Goal: Task Accomplishment & Management: Manage account settings

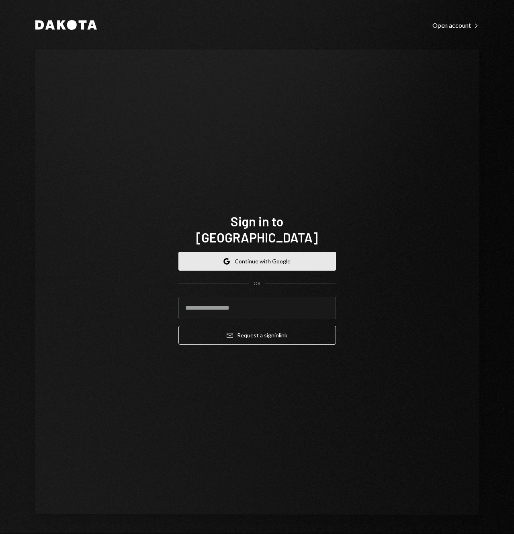
click at [266, 252] on button "Google Continue with Google" at bounding box center [258, 261] width 158 height 19
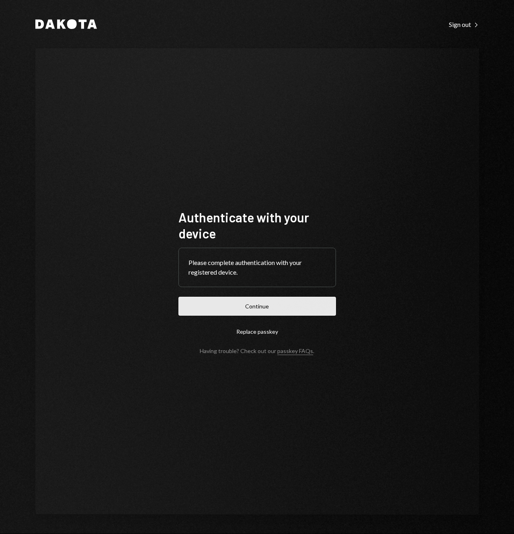
click at [286, 315] on button "Continue" at bounding box center [258, 306] width 158 height 19
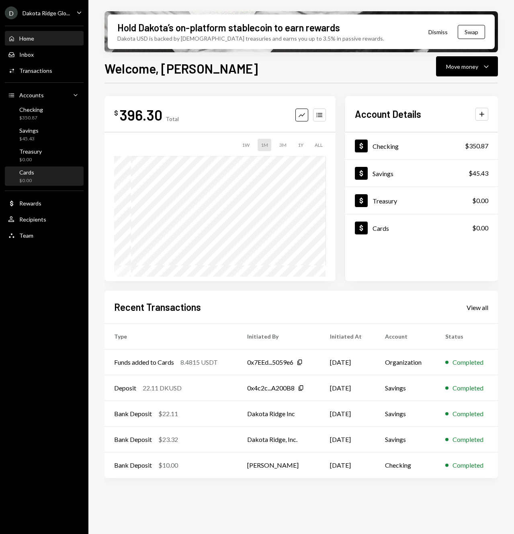
click at [39, 174] on div "Cards $0.00" at bounding box center [44, 176] width 72 height 15
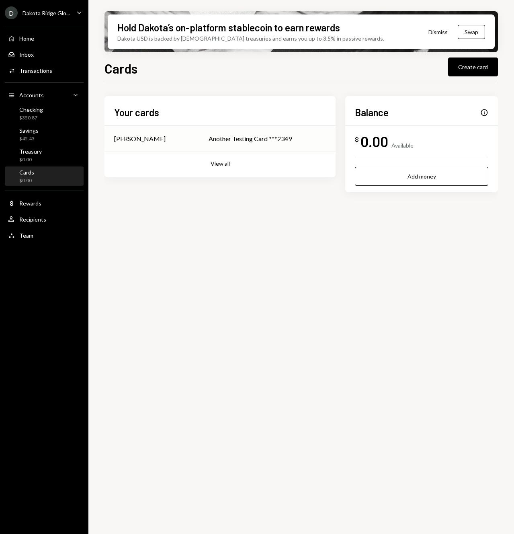
click at [265, 135] on div "Another Testing Card ***2349" at bounding box center [267, 139] width 117 height 10
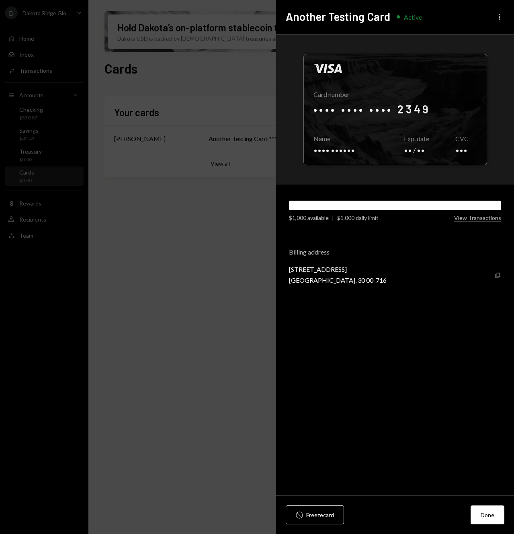
click at [498, 16] on icon "More" at bounding box center [500, 17] width 10 height 10
click at [428, 41] on div "Visa Card number •••• •••• •••• 2349 Copy Name •••• •••••• Copy Exp. date •• / …" at bounding box center [395, 110] width 238 height 150
click at [428, 42] on div "Visa Card number •••• •••• •••• 2349 Copy Name •••• •••••• Copy Exp. date •• / …" at bounding box center [395, 110] width 238 height 150
click at [499, 16] on icon "More" at bounding box center [500, 17] width 10 height 10
click at [436, 38] on div "Visa Card number •••• •••• •••• 2349 Copy Name •••• •••••• Copy Exp. date •• / …" at bounding box center [395, 110] width 238 height 150
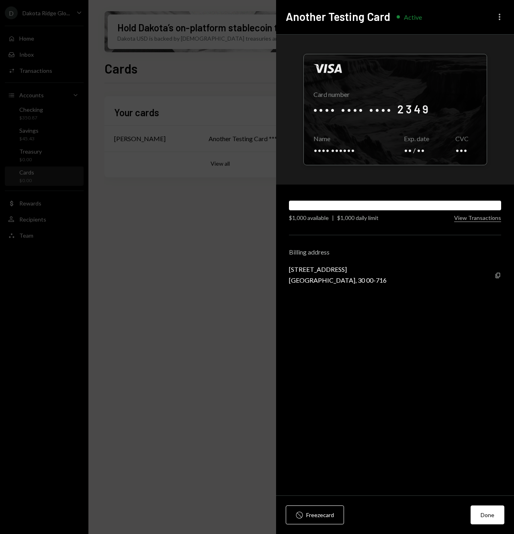
click at [500, 18] on icon "More" at bounding box center [500, 17] width 10 height 10
click at [489, 36] on div "Edit nickname" at bounding box center [476, 34] width 49 height 14
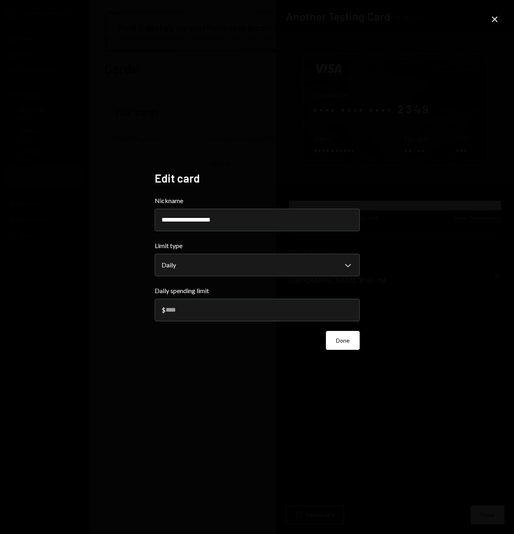
click at [496, 21] on icon at bounding box center [495, 19] width 6 height 6
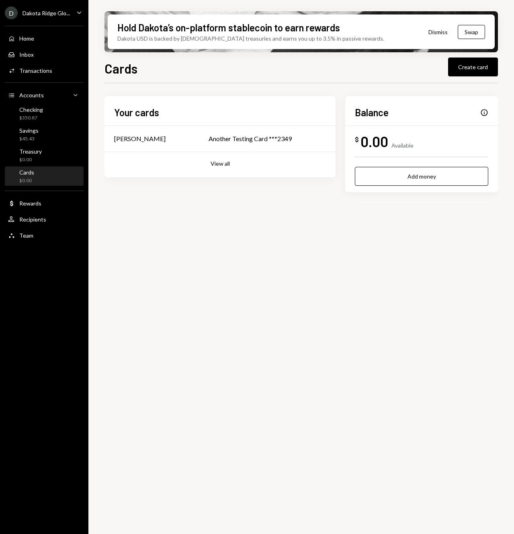
click at [343, 259] on div "Your cards Justin Shearer Another Testing Card ***2349 View all Balance Info $ …" at bounding box center [302, 313] width 394 height 460
